Goal: Transaction & Acquisition: Purchase product/service

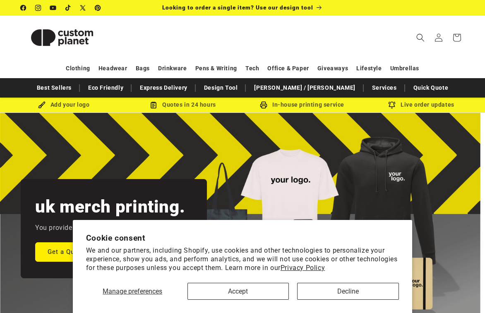
click at [250, 282] on div "Manage preferences Accept Decline" at bounding box center [242, 288] width 313 height 23
click at [242, 291] on button "Accept" at bounding box center [238, 291] width 102 height 17
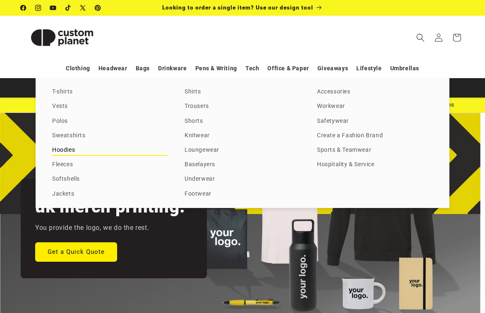
click at [70, 147] on link "Hoodies" at bounding box center [110, 150] width 116 height 11
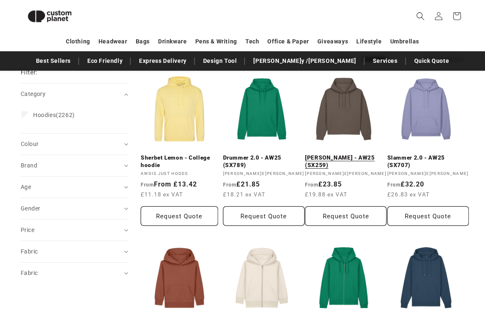
scroll to position [72, 0]
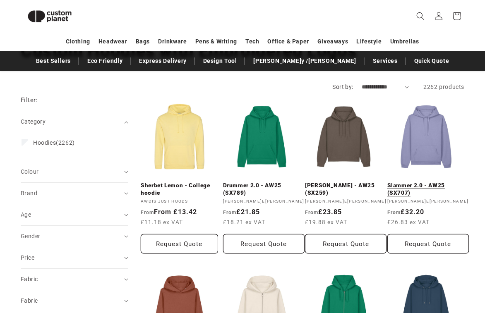
click at [417, 182] on link "Slammer 2.0 - AW25 (SX707)" at bounding box center [427, 189] width 81 height 14
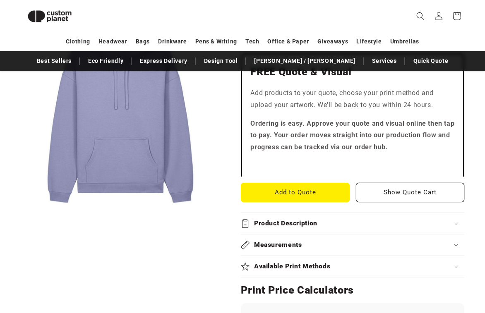
scroll to position [244, 0]
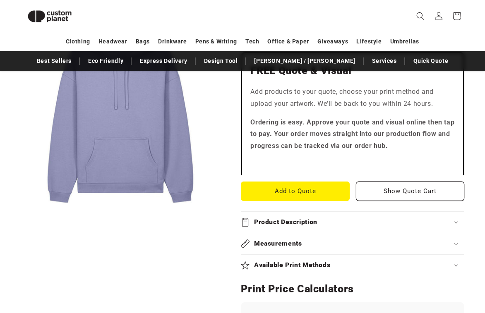
click at [343, 218] on div "Product Description" at bounding box center [352, 222] width 223 height 9
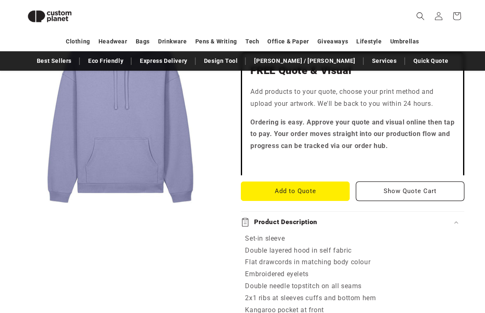
click at [343, 218] on div "Product Description" at bounding box center [352, 222] width 223 height 9
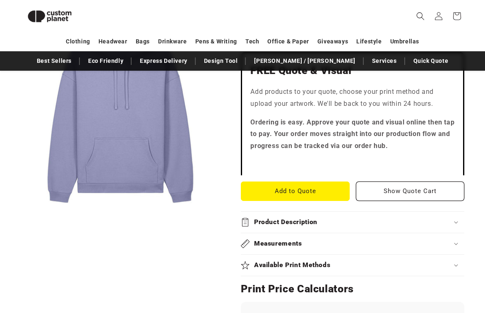
click at [328, 262] on h2 "Available Print Methods" at bounding box center [292, 265] width 77 height 9
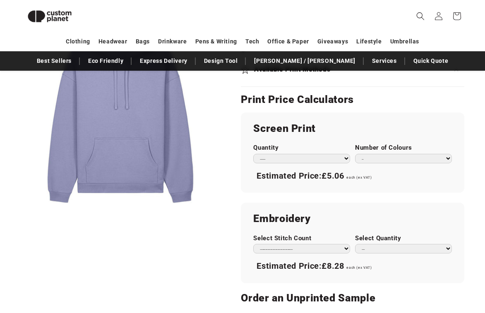
scroll to position [448, 0]
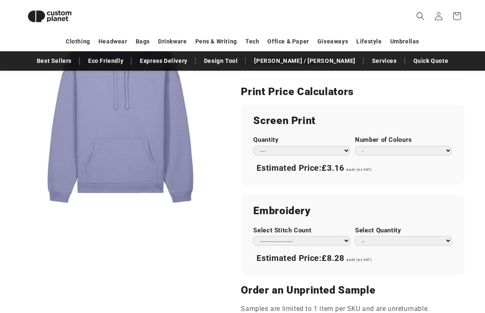
select select "**"
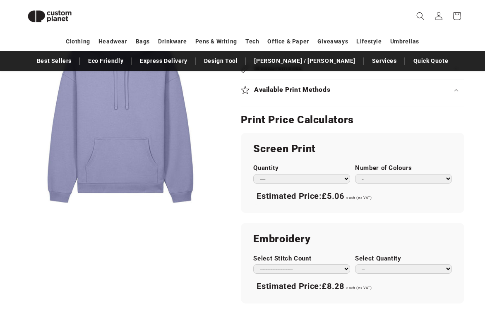
scroll to position [420, 0]
click at [353, 128] on section "[PERSON_NAME]/[PERSON_NAME] 2.0 - AW25 (SX707) Slammer 2.0 - AW25 (SX707) STSU2…" at bounding box center [352, 113] width 223 height 820
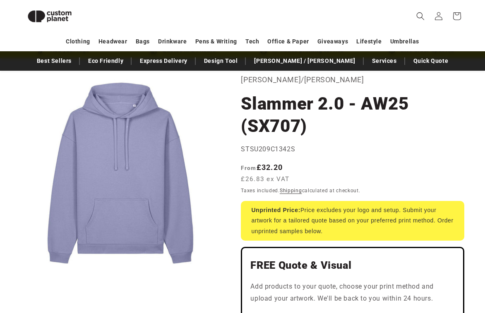
scroll to position [44, 0]
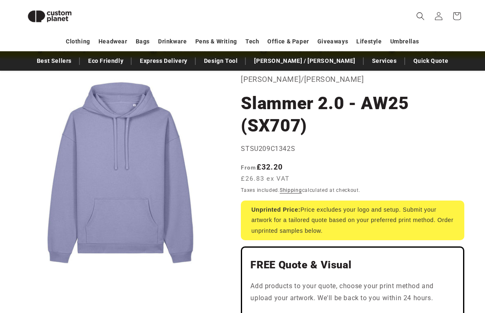
click at [328, 134] on h1 "Slammer 2.0 - AW25 (SX707)" at bounding box center [352, 114] width 223 height 45
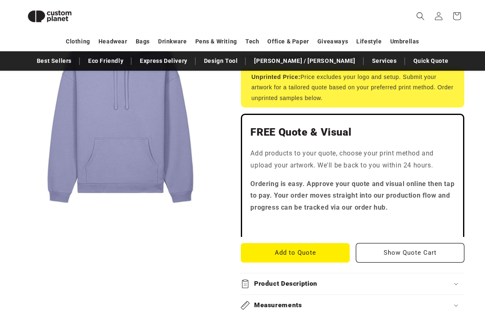
scroll to position [183, 0]
